Goal: Task Accomplishment & Management: Manage account settings

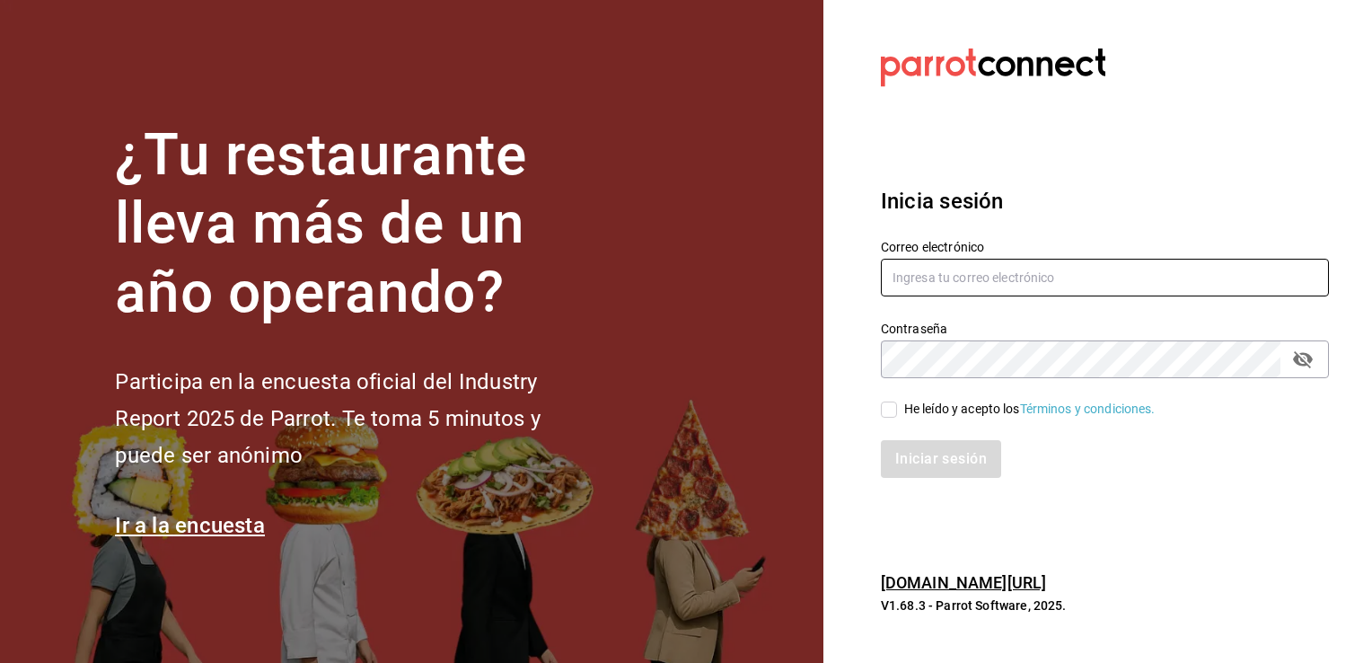
click at [911, 277] on input "text" at bounding box center [1105, 278] width 448 height 38
type input "[PERSON_NAME][EMAIL_ADDRESS][PERSON_NAME][DOMAIN_NAME]"
click at [1028, 433] on div "Iniciar sesión" at bounding box center [1094, 448] width 470 height 59
click at [891, 411] on input "He leído y acepto los Términos y condiciones." at bounding box center [889, 409] width 16 height 16
checkbox input "true"
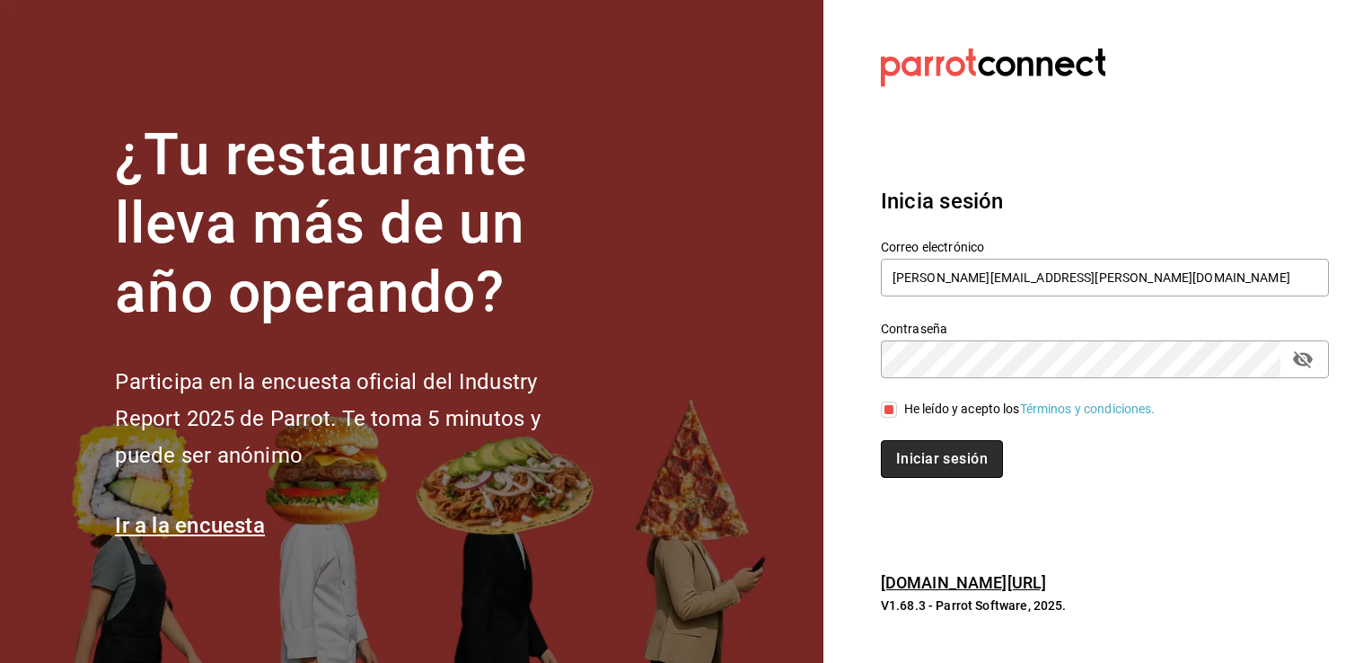
click at [888, 466] on button "Iniciar sesión" at bounding box center [942, 459] width 122 height 38
